Goal: Task Accomplishment & Management: Use online tool/utility

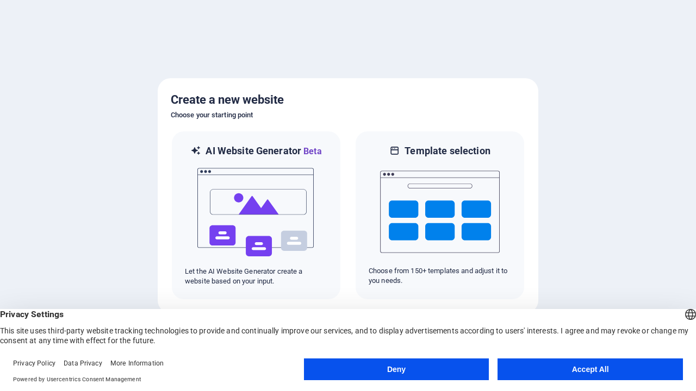
click at [396, 370] on button "Deny" at bounding box center [396, 370] width 185 height 22
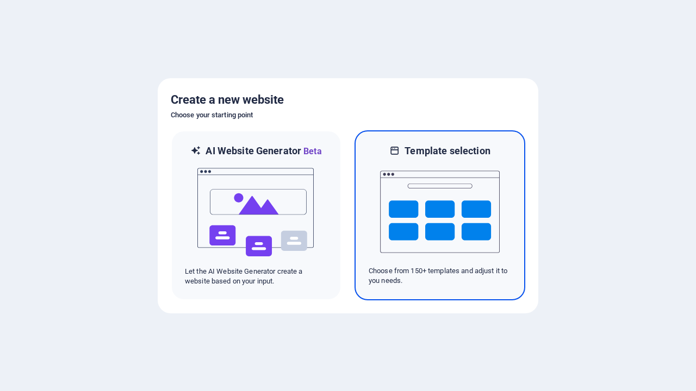
click at [440, 215] on img at bounding box center [440, 212] width 120 height 109
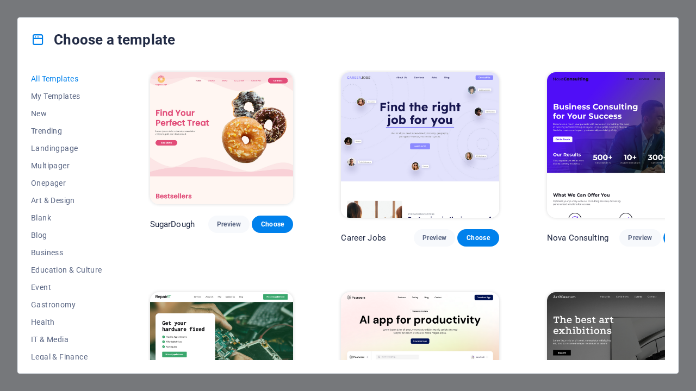
scroll to position [7530, 0]
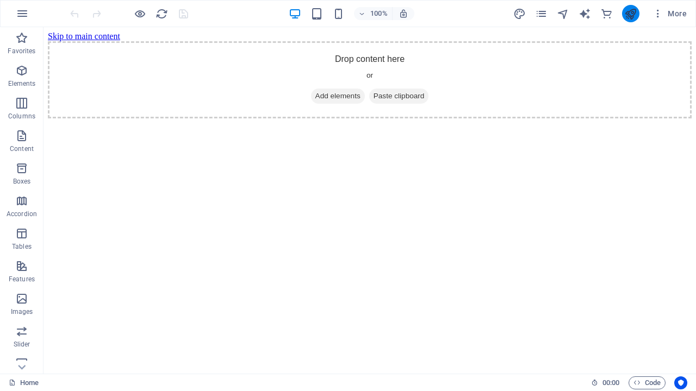
click at [630, 14] on icon "publish" at bounding box center [630, 14] width 12 height 12
